Goal: Information Seeking & Learning: Learn about a topic

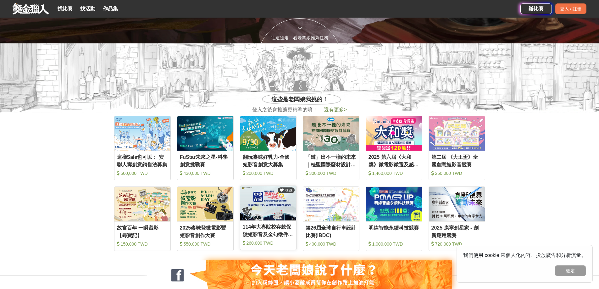
scroll to position [252, 0]
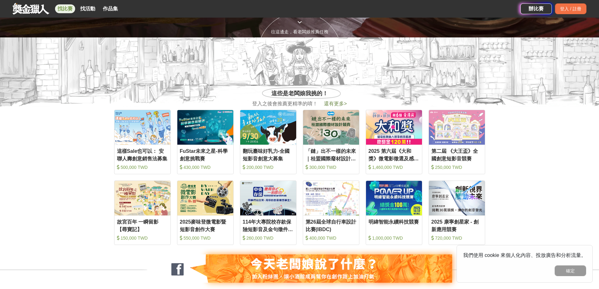
click at [66, 9] on link "找比賽" at bounding box center [65, 8] width 20 height 9
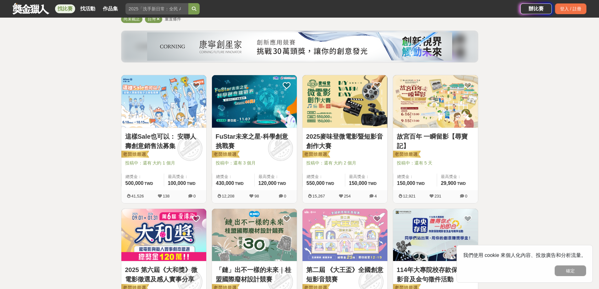
scroll to position [63, 0]
click at [445, 120] on img at bounding box center [435, 101] width 85 height 53
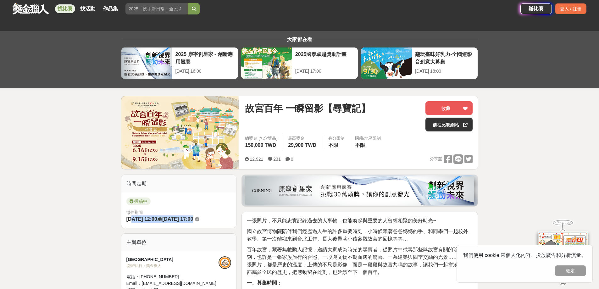
drag, startPoint x: 133, startPoint y: 219, endPoint x: 224, endPoint y: 220, distance: 91.2
click at [224, 220] on div "徵件期間 [DATE] 12:00 至 [DATE] 17:00" at bounding box center [178, 216] width 105 height 14
click at [212, 237] on div "主辦單位" at bounding box center [178, 243] width 115 height 18
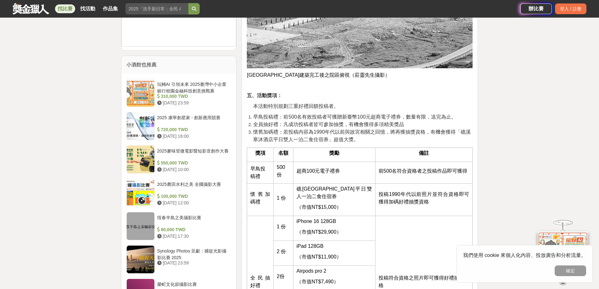
scroll to position [598, 0]
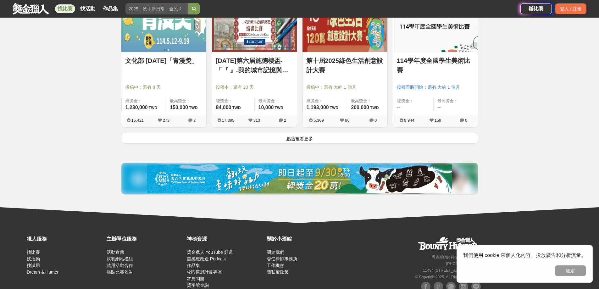
scroll to position [818, 0]
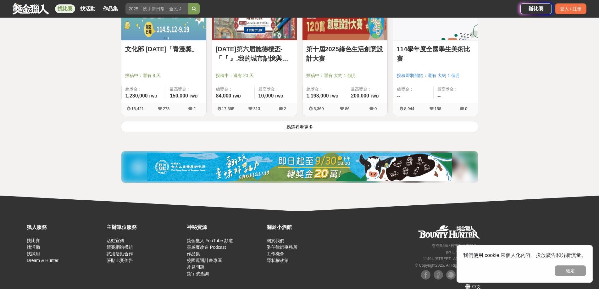
click at [261, 132] on button "點這裡看更多" at bounding box center [299, 126] width 357 height 11
